Goal: Use online tool/utility: Utilize a website feature to perform a specific function

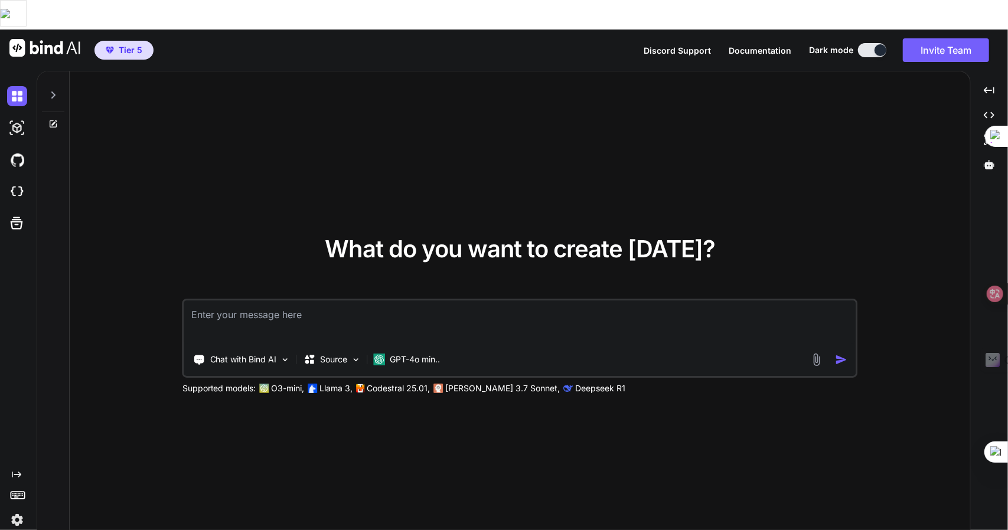
click at [260, 314] on div "Chat with Bind AI Source GPT-4o min.." at bounding box center [520, 338] width 675 height 79
click at [256, 354] on p "Chat with Bind AI" at bounding box center [243, 360] width 67 height 12
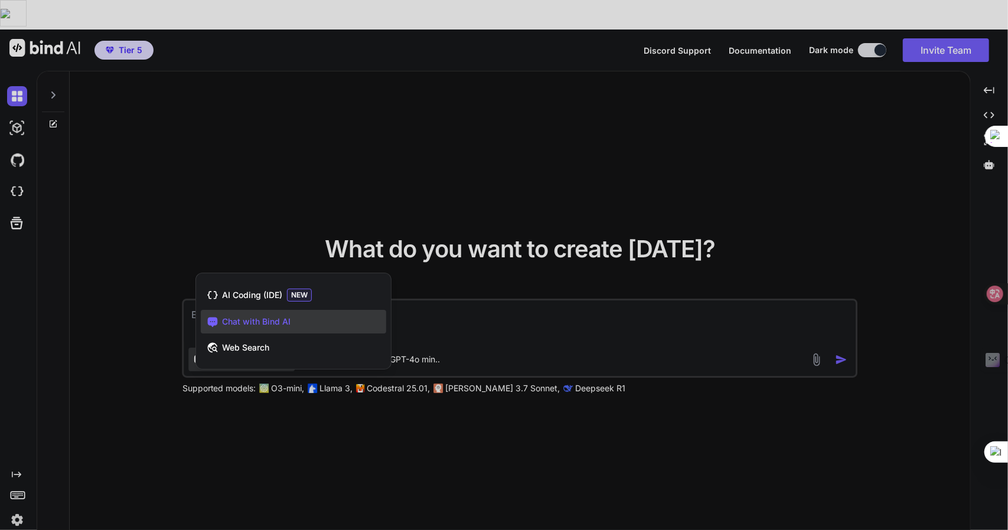
drag, startPoint x: 295, startPoint y: 438, endPoint x: 301, endPoint y: 410, distance: 28.4
click at [294, 435] on div at bounding box center [504, 265] width 1008 height 530
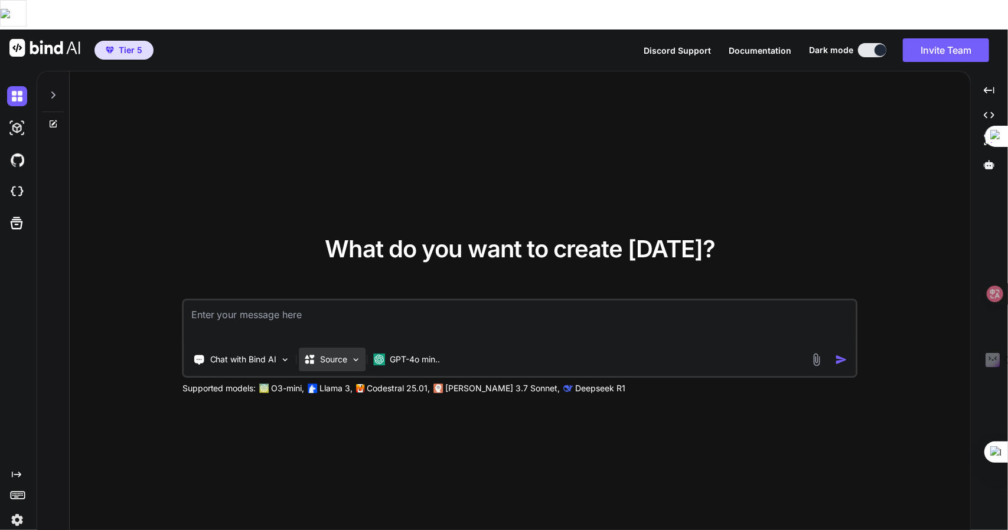
click at [338, 354] on p "Source" at bounding box center [334, 360] width 27 height 12
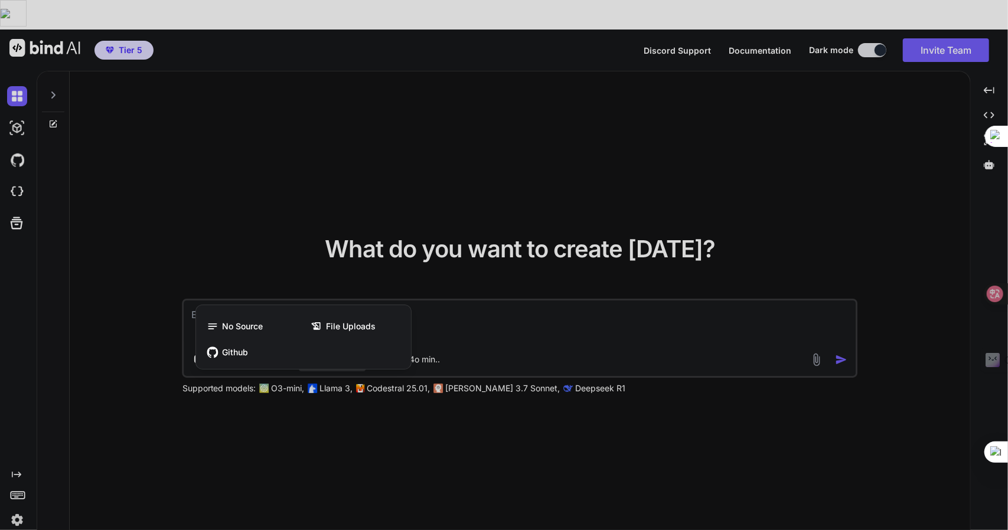
click at [578, 289] on div at bounding box center [504, 265] width 1008 height 530
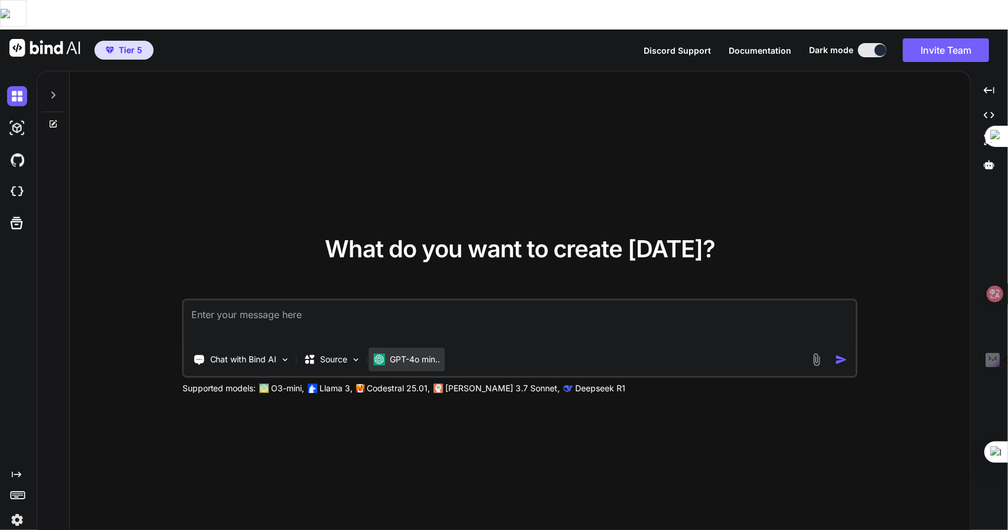
click at [404, 354] on p "GPT-4o min.." at bounding box center [415, 360] width 50 height 12
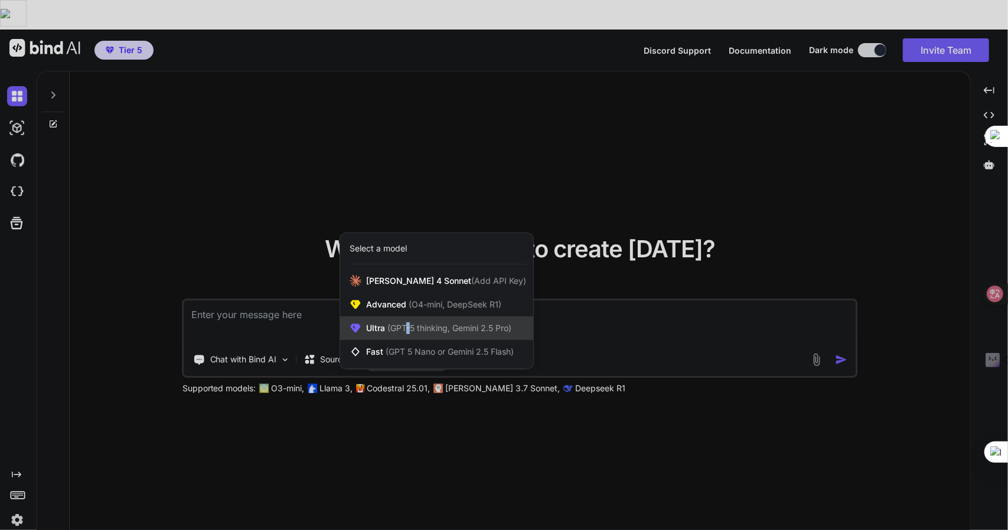
click at [409, 317] on div "Ultra (GPT-5 thinking, Gemini 2.5 Pro)" at bounding box center [436, 329] width 193 height 24
type textarea "x"
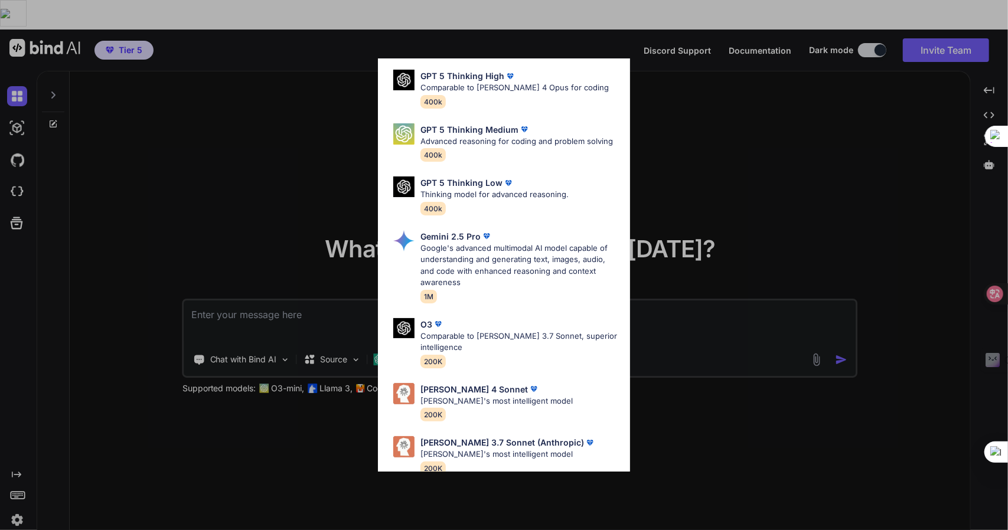
scroll to position [119, 0]
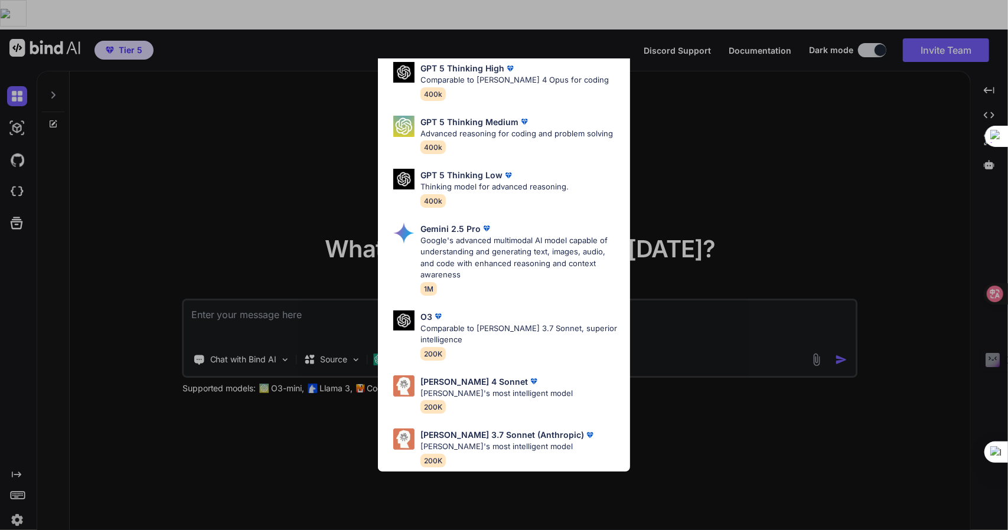
click at [780, 161] on div "Ultra Models GPT 5 OpenAI's best AI model, matches [PERSON_NAME] 4 Sonnet in In…" at bounding box center [504, 265] width 1008 height 530
